Goal: Task Accomplishment & Management: Manage account settings

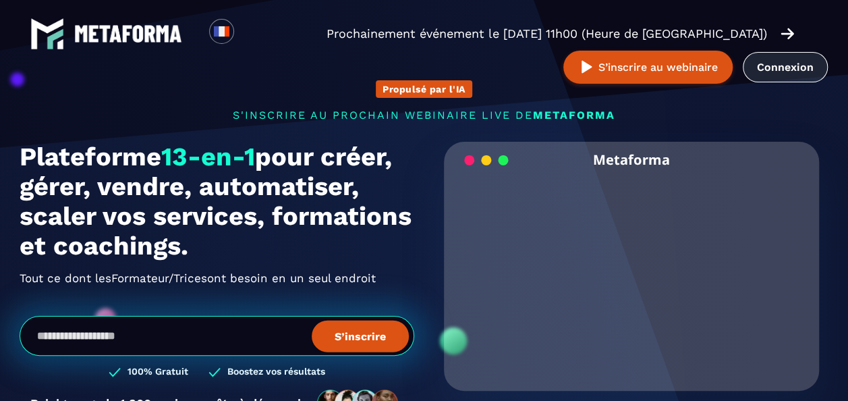
click at [770, 67] on link "Connexion" at bounding box center [785, 67] width 85 height 30
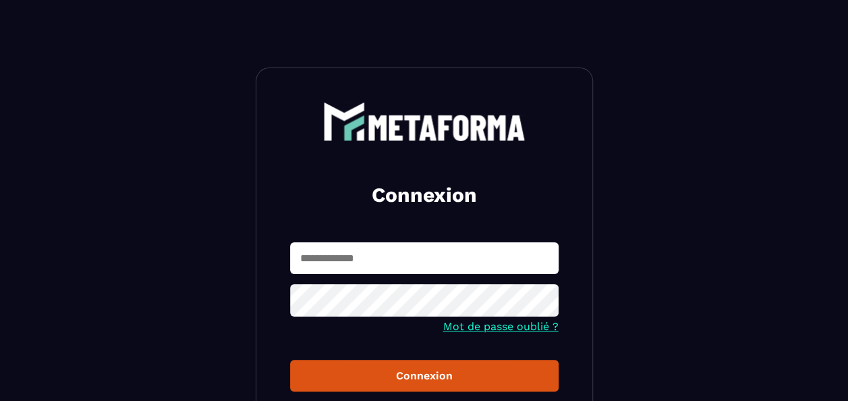
type input "**********"
click at [455, 376] on div "Connexion" at bounding box center [424, 375] width 247 height 13
